Goal: Communication & Community: Answer question/provide support

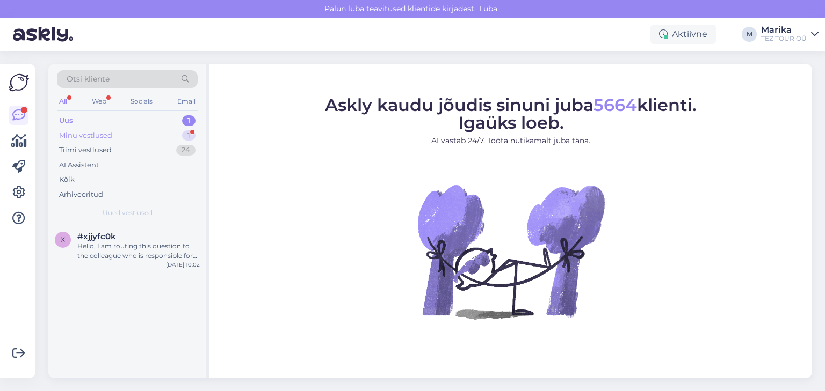
click at [122, 132] on div "Minu vestlused 1" at bounding box center [127, 135] width 141 height 15
click at [122, 232] on div "#c4ncz8hl 1" at bounding box center [138, 237] width 122 height 10
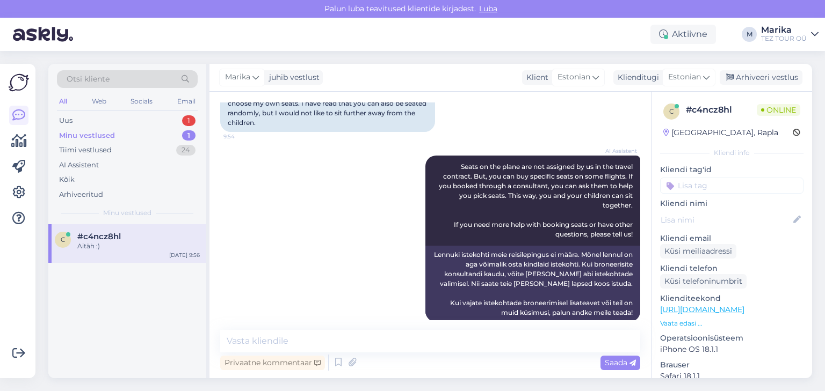
scroll to position [1275, 0]
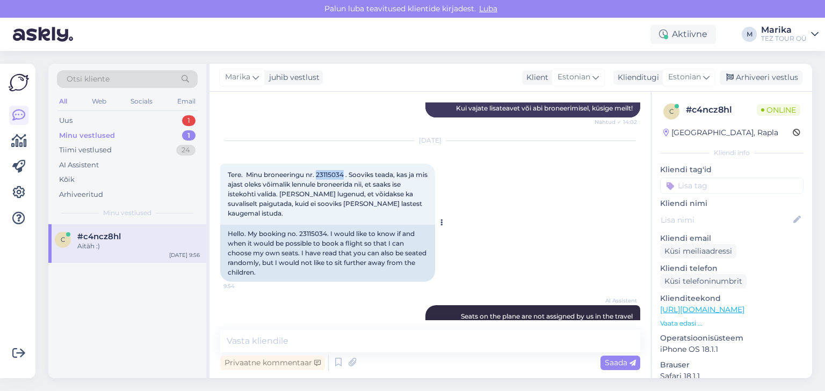
drag, startPoint x: 318, startPoint y: 174, endPoint x: 346, endPoint y: 175, distance: 27.9
click at [346, 175] on span "Tere. Minu broneeringu nr. 23115034 . Sooviks teada, kas ja mis ajast oleks või…" at bounding box center [328, 194] width 201 height 47
copy span "23115034"
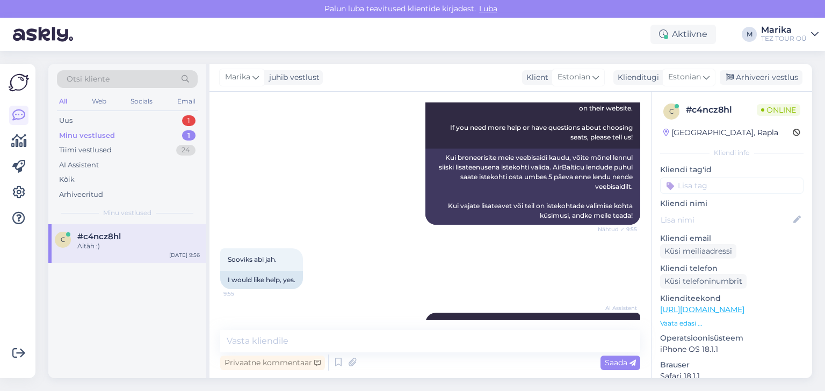
scroll to position [1905, 0]
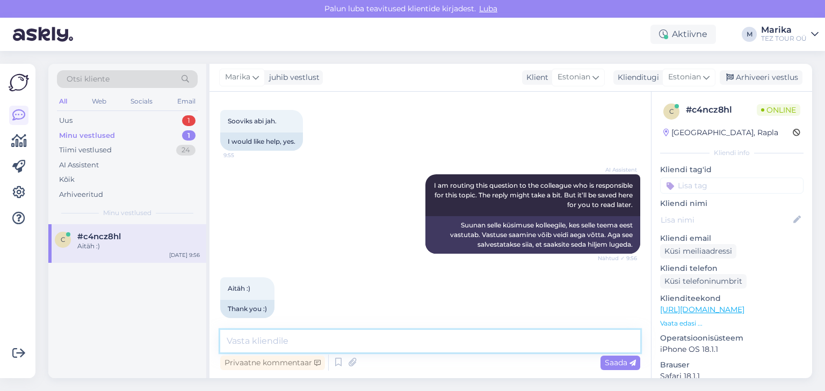
click at [310, 345] on textarea at bounding box center [430, 341] width 420 height 23
type textarea "Tere!"
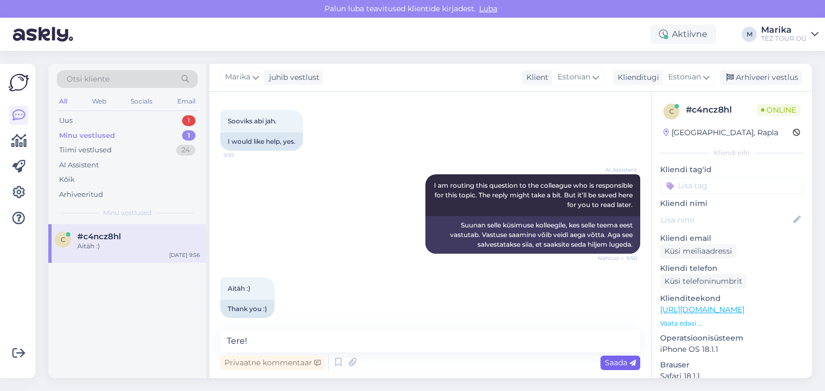
click at [617, 360] on span "Saada" at bounding box center [620, 363] width 31 height 10
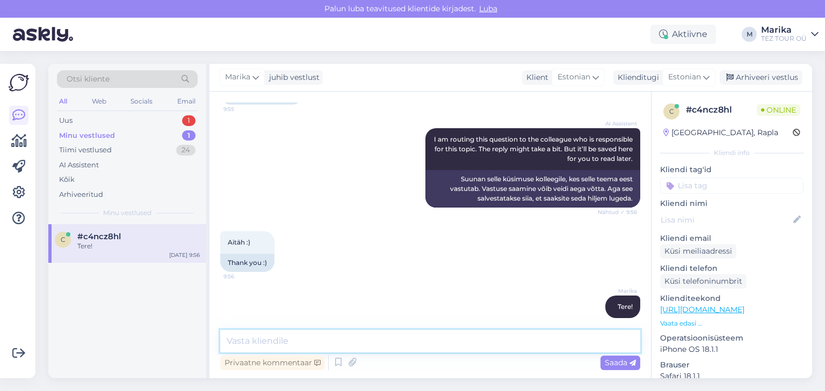
click at [381, 342] on textarea at bounding box center [430, 341] width 420 height 23
click at [340, 335] on textarea "17. spetembri" at bounding box center [430, 341] width 420 height 23
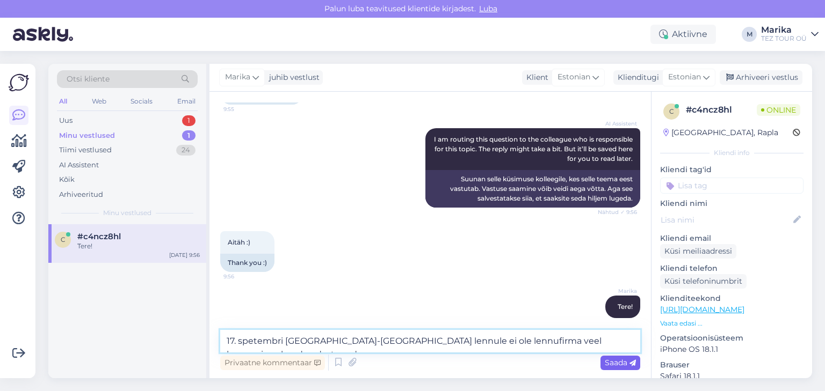
type textarea "17. spetembri [GEOGRAPHIC_DATA]-[GEOGRAPHIC_DATA] lennule ei ole lennufirma vee…"
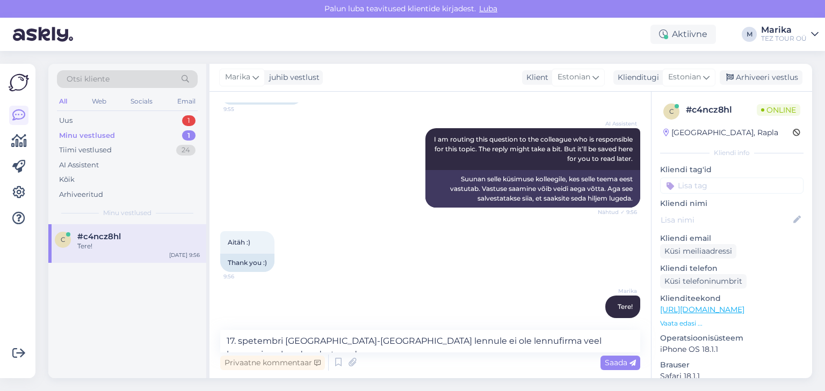
click at [623, 363] on span "Saada" at bounding box center [620, 363] width 31 height 10
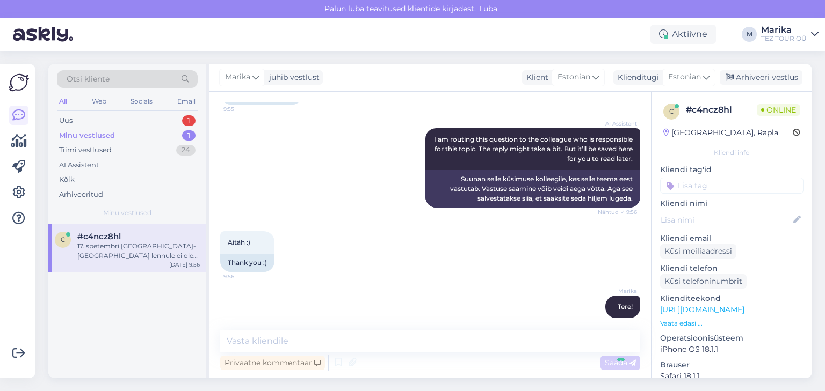
scroll to position [2007, 0]
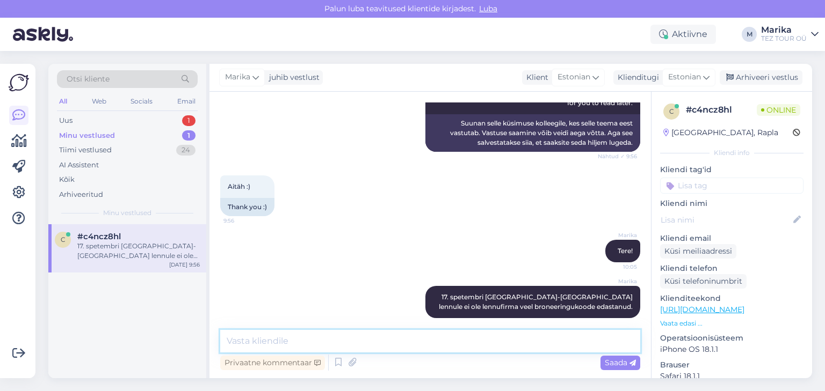
click at [580, 344] on textarea at bounding box center [430, 341] width 420 height 23
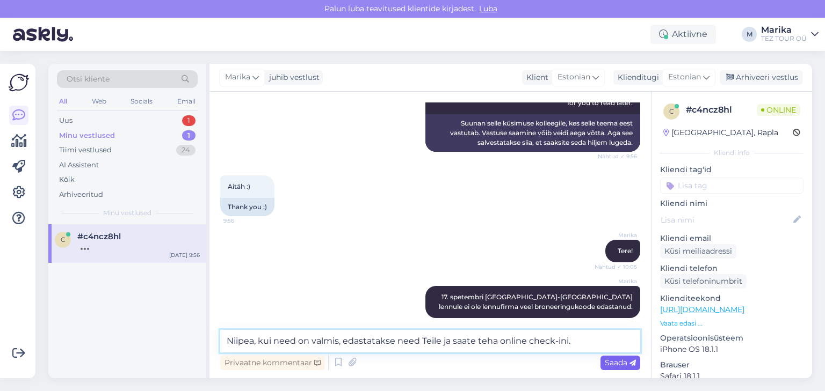
type textarea "Niipea, kui need on valmis, edastatakse need Teile ja saate teha online check-i…"
click at [617, 362] on span "Saada" at bounding box center [620, 363] width 31 height 10
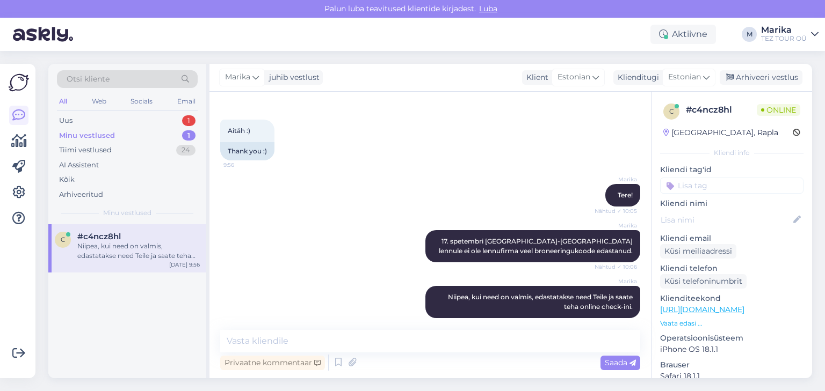
scroll to position [2109, 0]
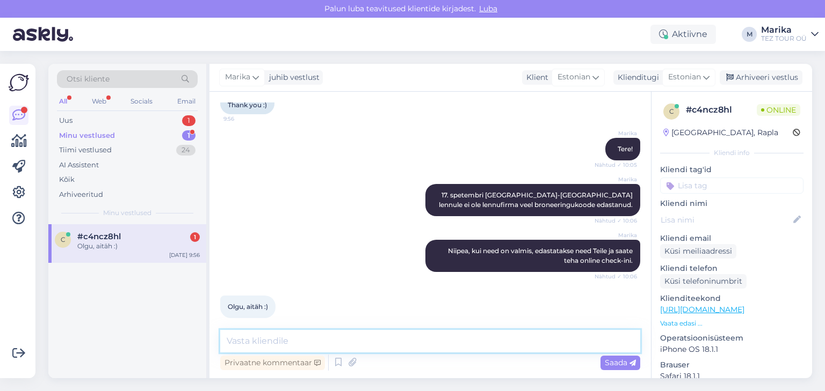
click at [528, 342] on textarea at bounding box center [430, 341] width 420 height 23
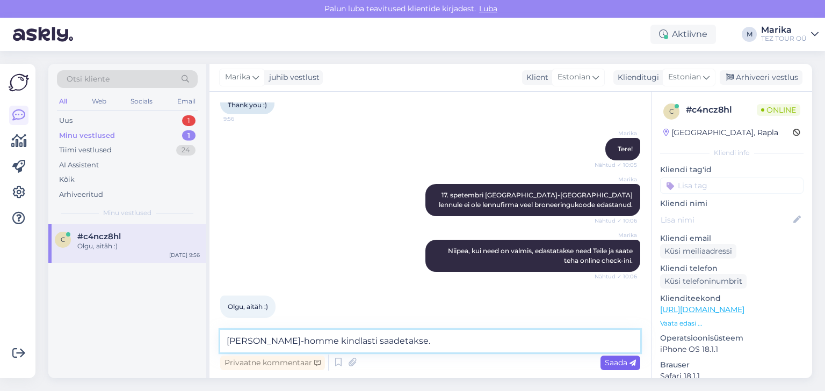
type textarea "[PERSON_NAME]-homme kindlasti saadetakse."
click at [623, 356] on div "Saada" at bounding box center [620, 363] width 40 height 14
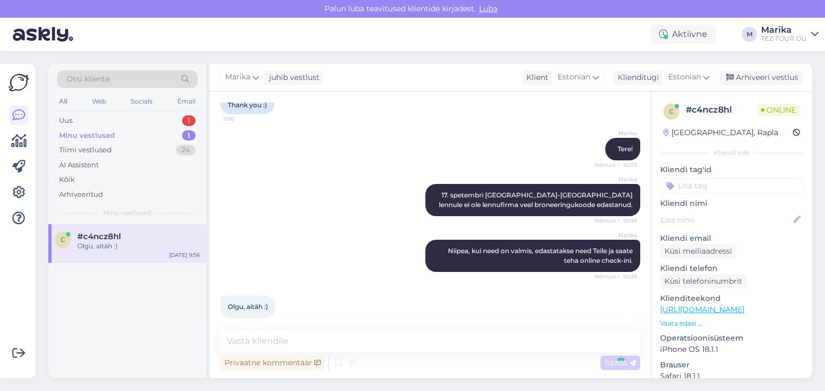
scroll to position [2156, 0]
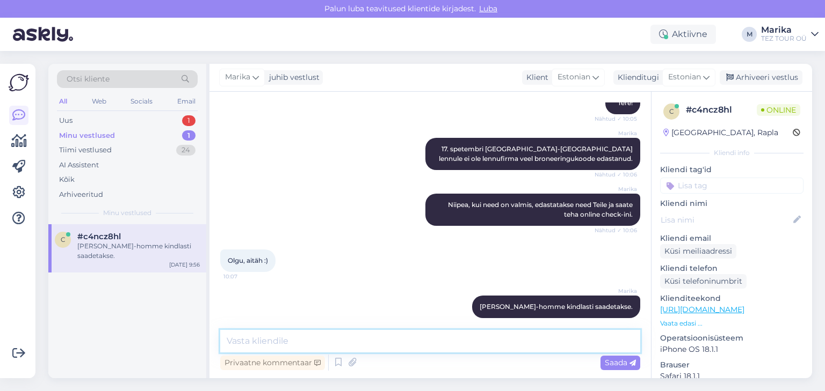
click at [494, 345] on textarea at bounding box center [430, 341] width 420 height 23
click at [494, 346] on textarea "Palun" at bounding box center [430, 341] width 420 height 23
type textarea "[PERSON_NAME] head päeva!"
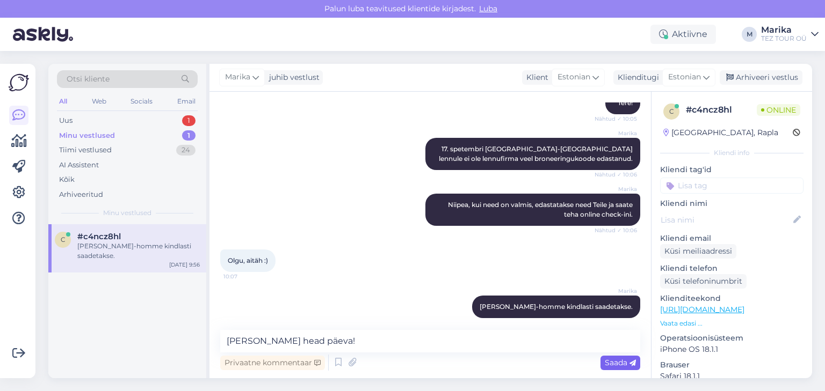
click at [621, 359] on span "Saada" at bounding box center [620, 363] width 31 height 10
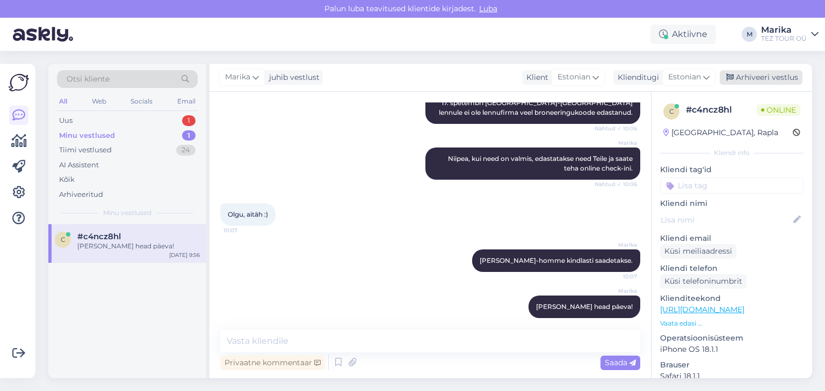
click at [745, 78] on div "Arhiveeri vestlus" at bounding box center [761, 77] width 83 height 14
